Goal: Use online tool/utility: Utilize a website feature to perform a specific function

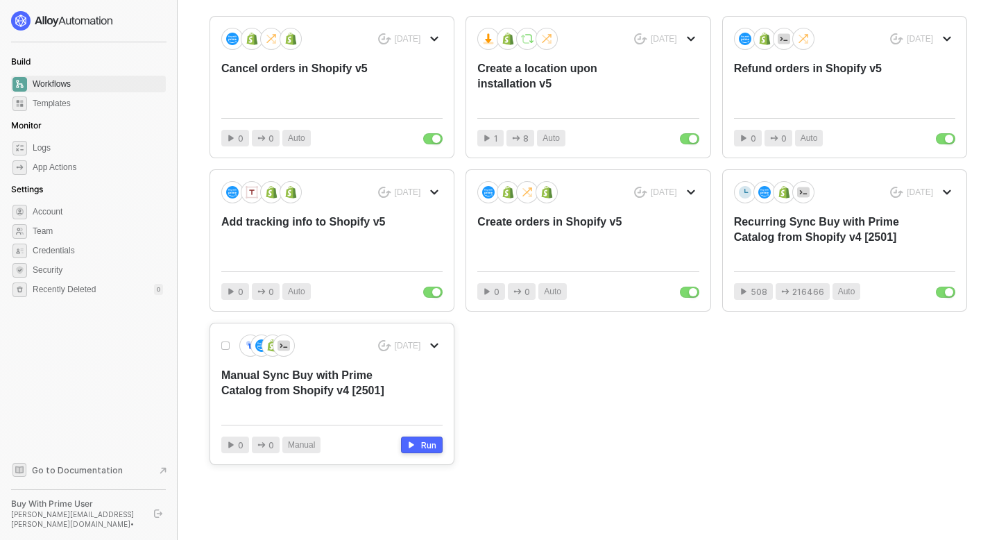
scroll to position [245, 0]
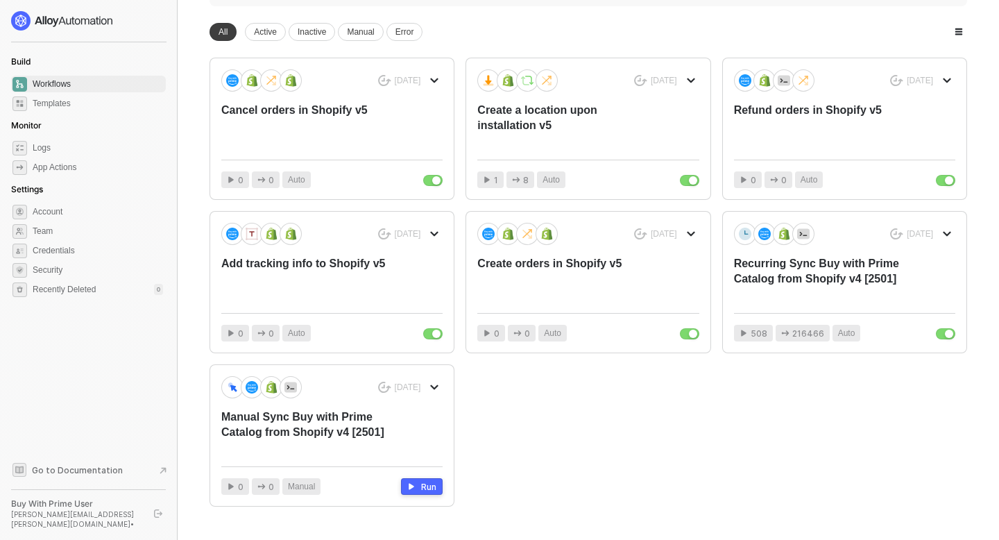
click at [94, 87] on span "Workflows" at bounding box center [98, 84] width 130 height 17
click at [638, 266] on div "Create orders in Shopify v5" at bounding box center [565, 279] width 177 height 46
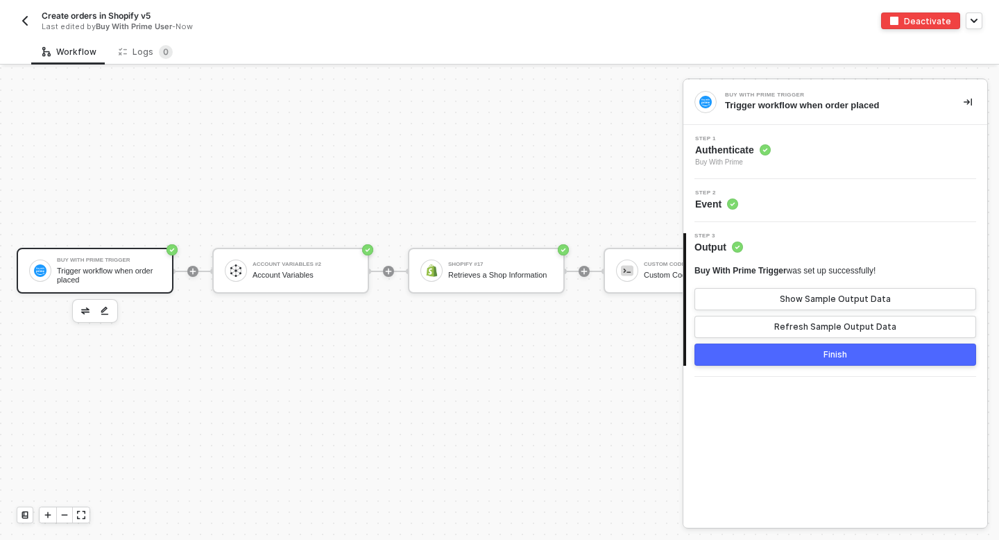
scroll to position [952, 0]
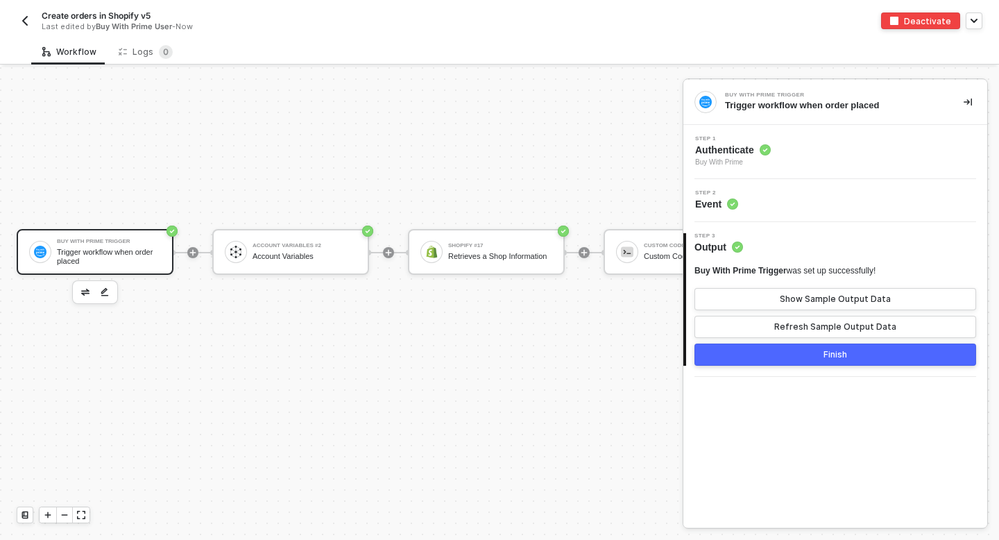
click at [26, 17] on img "button" at bounding box center [24, 20] width 11 height 11
